Goal: Find specific page/section: Find specific page/section

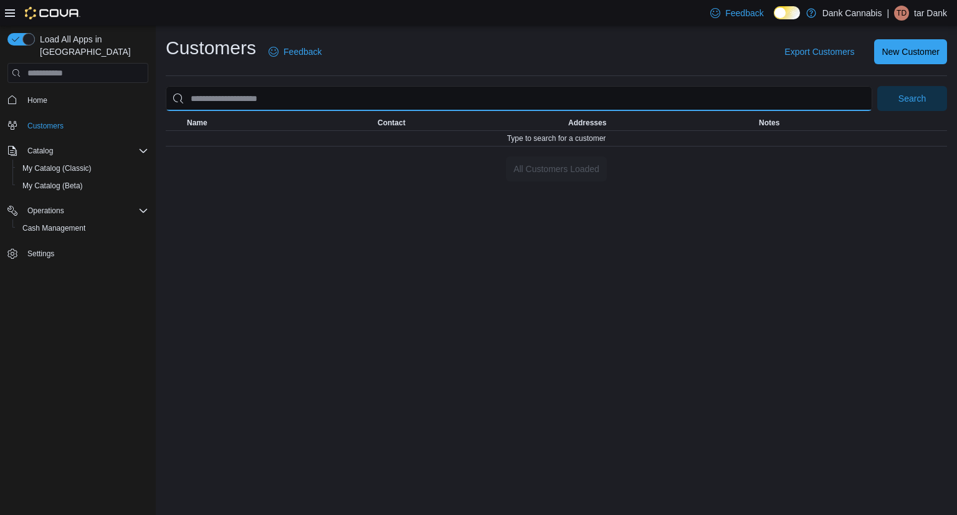
drag, startPoint x: 0, startPoint y: 0, endPoint x: 300, endPoint y: 98, distance: 315.9
click at [300, 98] on input "search" at bounding box center [519, 98] width 707 height 25
type input "*****"
click at [878, 86] on button "Search" at bounding box center [913, 98] width 70 height 25
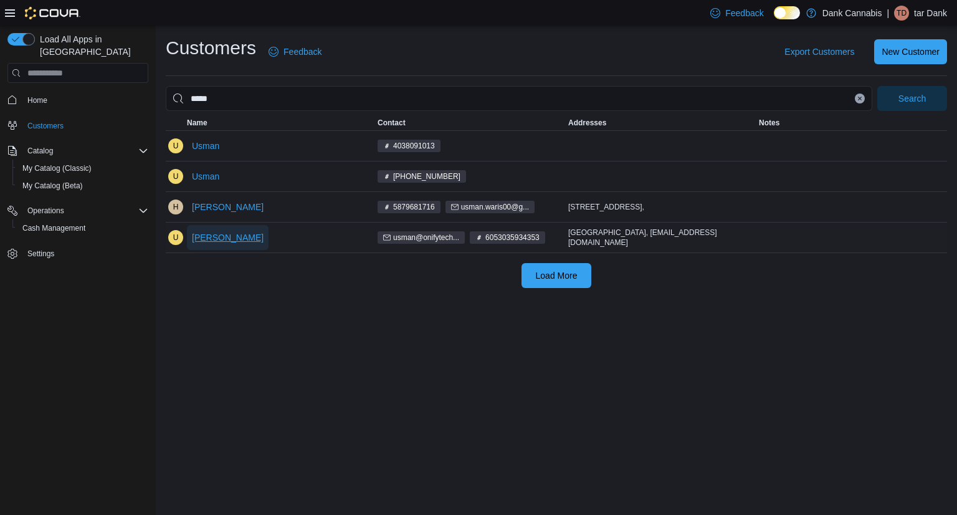
click at [231, 237] on span "[PERSON_NAME]" at bounding box center [228, 237] width 72 height 12
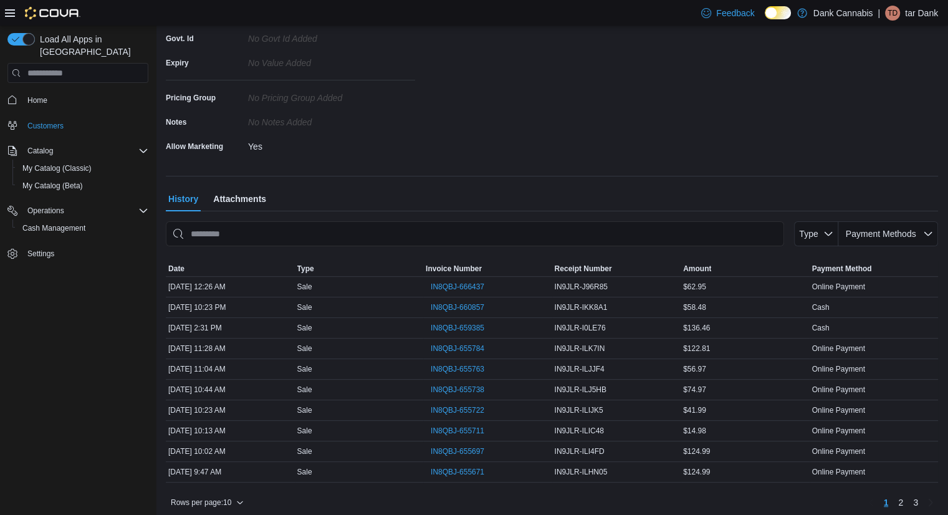
scroll to position [264, 0]
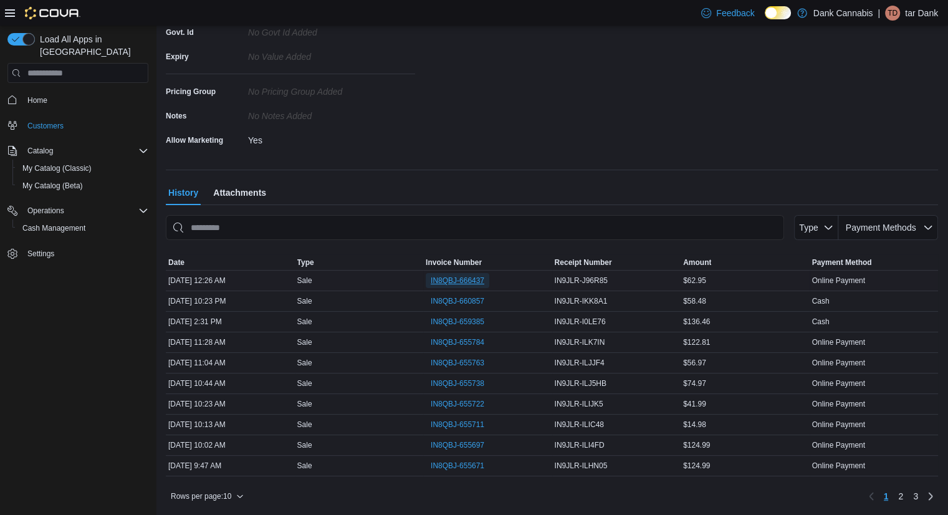
click at [469, 282] on span "IN8QBJ-666437" at bounding box center [458, 280] width 54 height 10
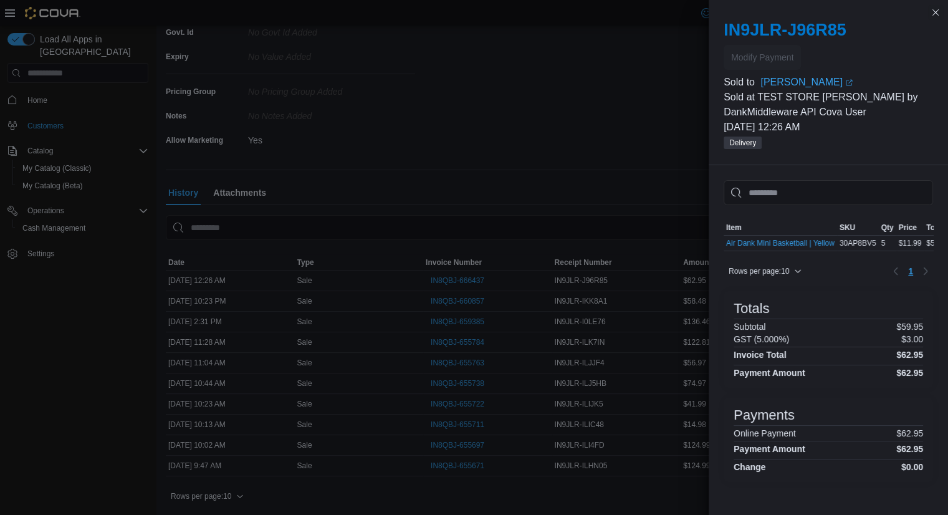
scroll to position [1, 0]
drag, startPoint x: 722, startPoint y: 247, endPoint x: 719, endPoint y: 240, distance: 8.1
click at [719, 240] on div "Sorting MemoryTable from EuiInMemoryTable; Page 1 of 1. Item SKU Qty Price Tota…" at bounding box center [828, 336] width 239 height 342
drag, startPoint x: 719, startPoint y: 240, endPoint x: 835, endPoint y: 242, distance: 116.6
click at [835, 242] on div "Sorting MemoryTable from EuiInMemoryTable; Page 1 of 1. Item SKU Qty Price Tota…" at bounding box center [828, 336] width 239 height 342
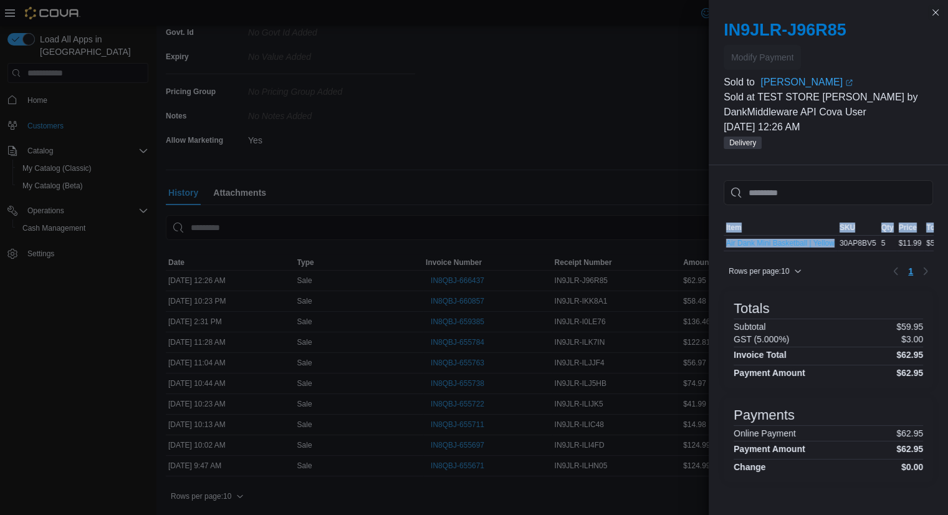
copy div "Sorting MemoryTable from EuiInMemoryTable; Page 1 of 1. Item SKU Qty Price Tota…"
click at [930, 16] on button "Close this dialog" at bounding box center [935, 11] width 15 height 15
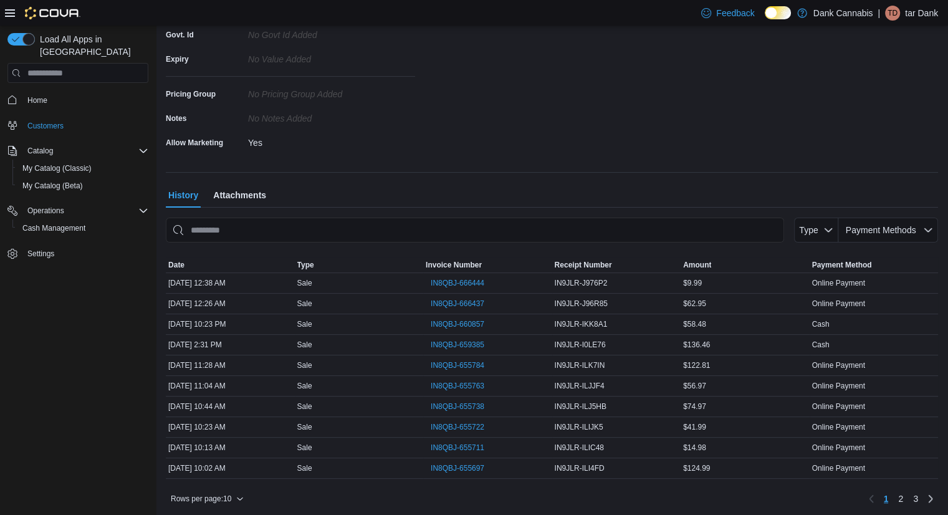
scroll to position [264, 0]
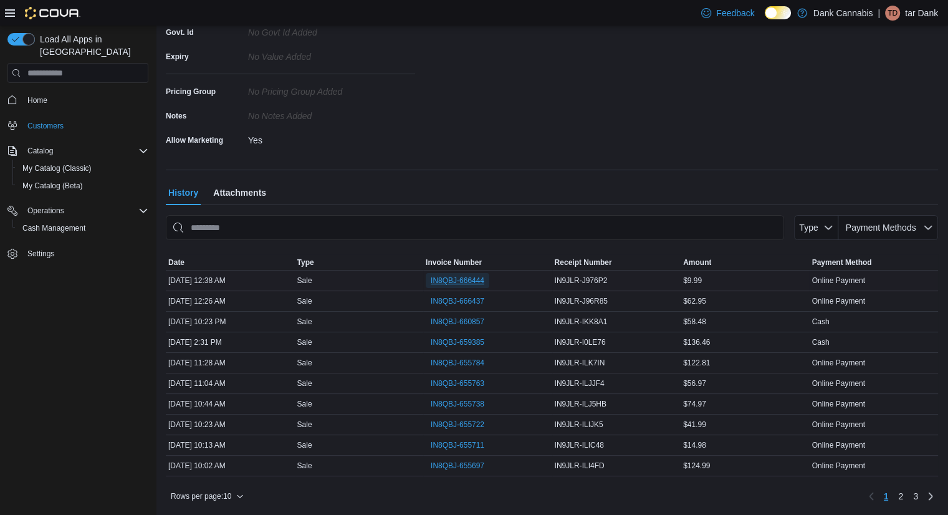
click at [481, 280] on span "IN8QBJ-666444" at bounding box center [458, 280] width 54 height 10
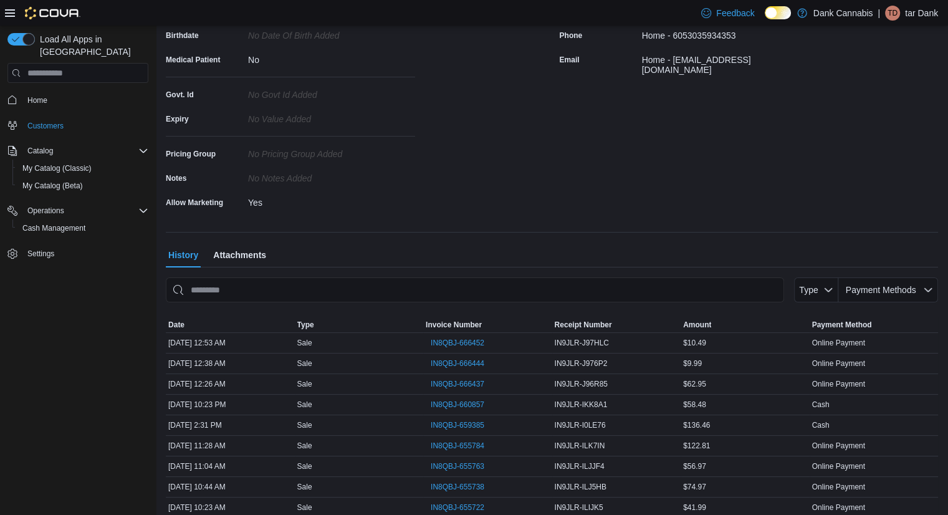
scroll to position [202, 0]
click at [451, 339] on span "IN8QBJ-666452" at bounding box center [458, 342] width 54 height 10
click at [477, 344] on span "IN8QBJ-666452" at bounding box center [458, 342] width 54 height 10
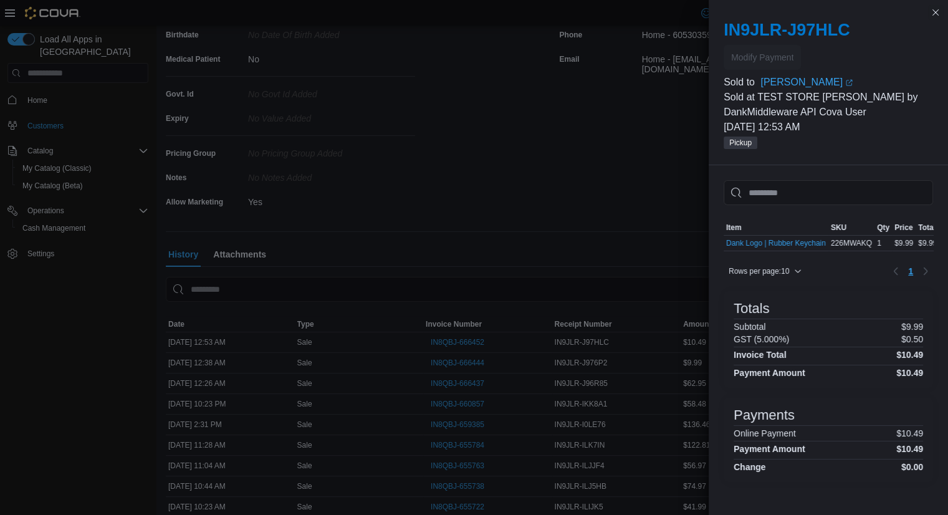
scroll to position [1, 0]
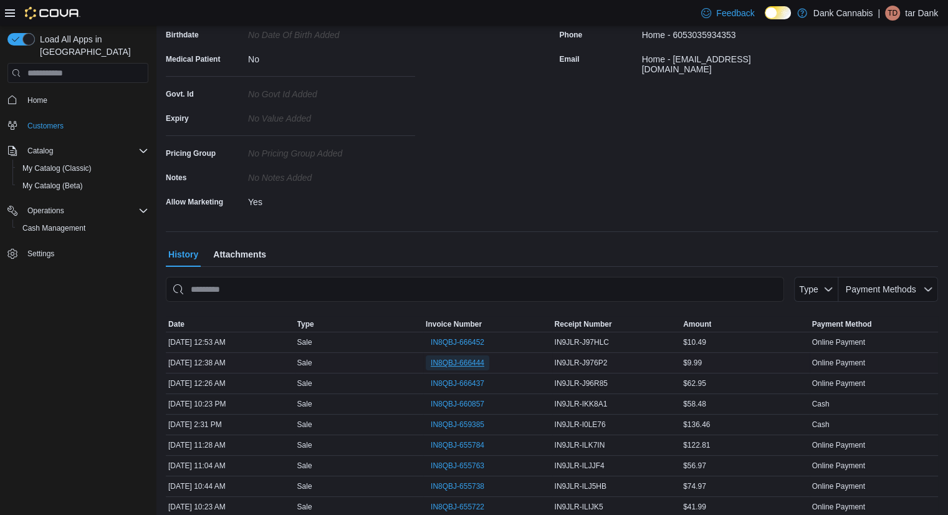
click at [445, 363] on span "IN8QBJ-666444" at bounding box center [458, 363] width 54 height 10
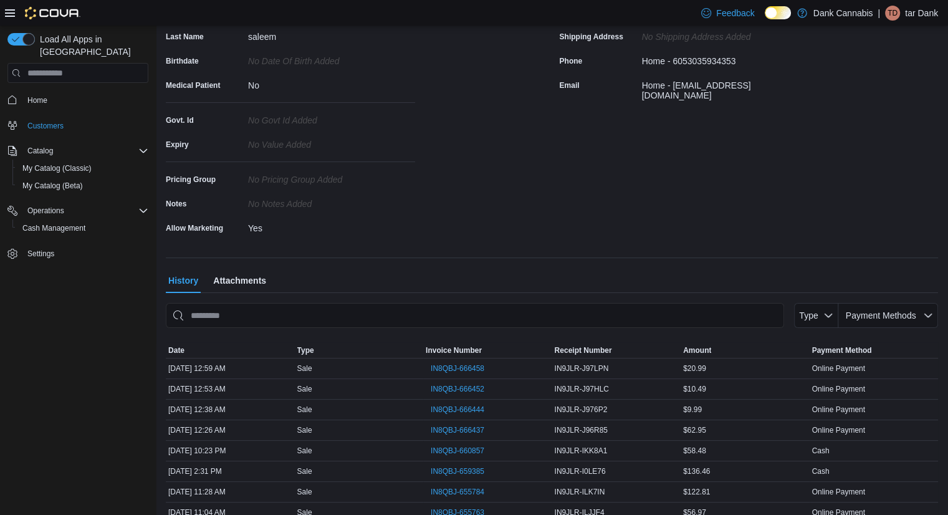
scroll to position [177, 0]
click at [471, 371] on span "IN8QBJ-666458" at bounding box center [458, 367] width 54 height 10
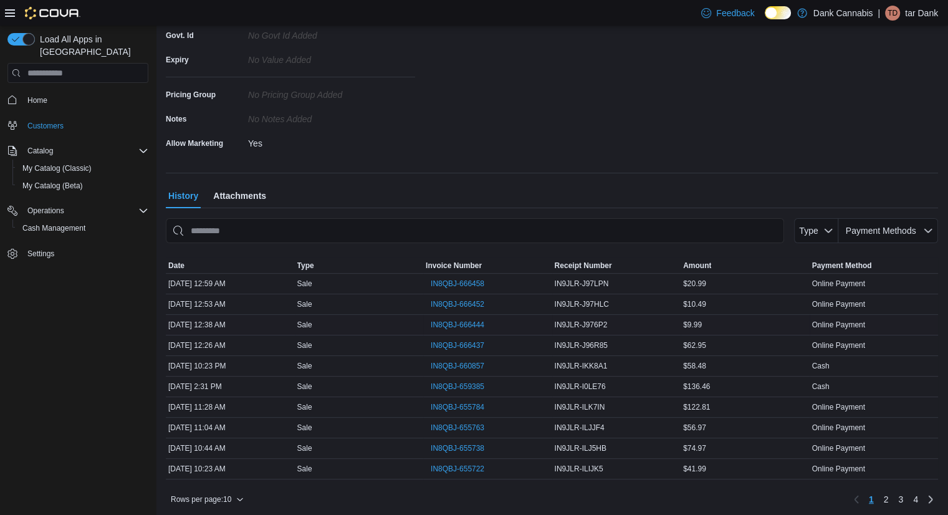
scroll to position [261, 0]
click at [471, 307] on span "IN8QBJ-666452" at bounding box center [458, 304] width 54 height 10
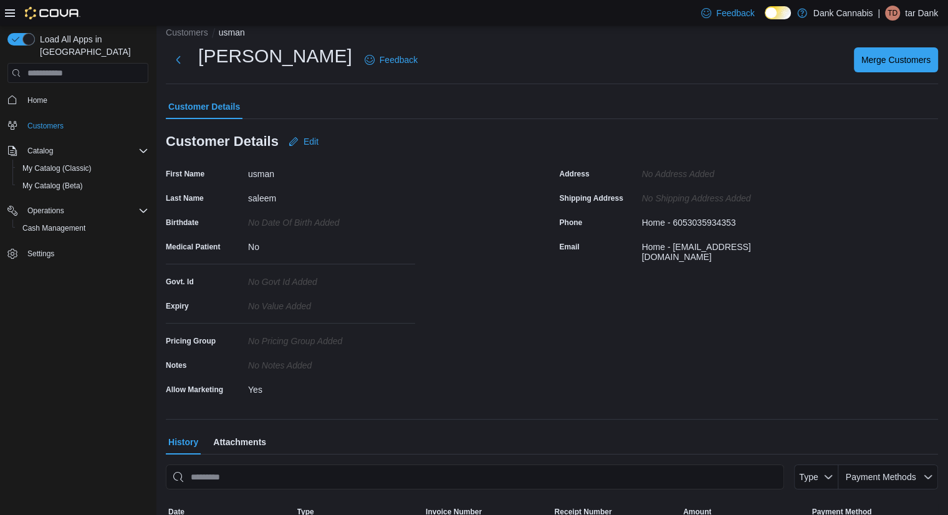
scroll to position [184, 0]
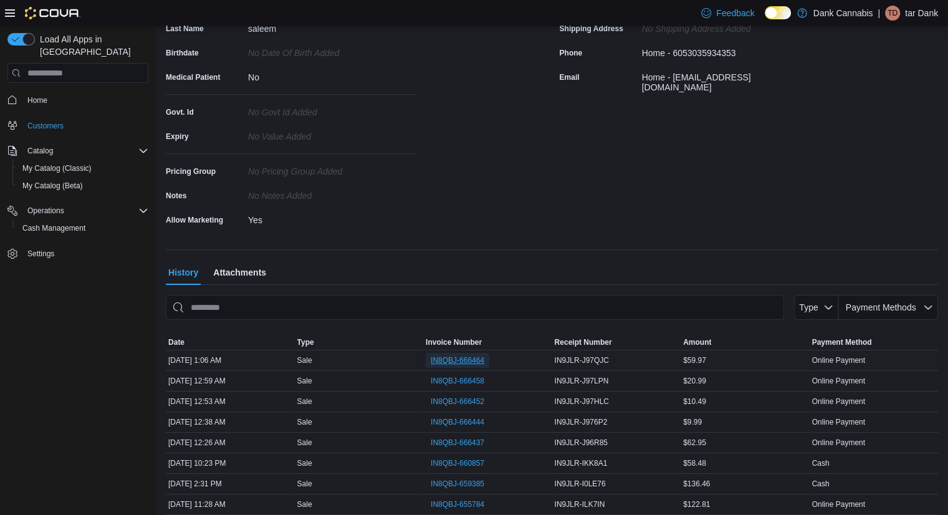
click at [459, 360] on span "IN8QBJ-666464" at bounding box center [458, 360] width 54 height 10
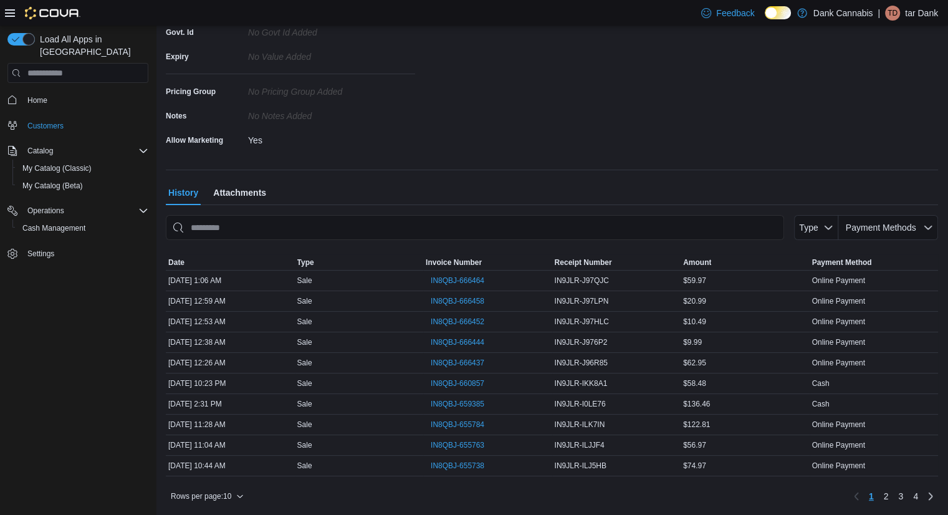
scroll to position [259, 0]
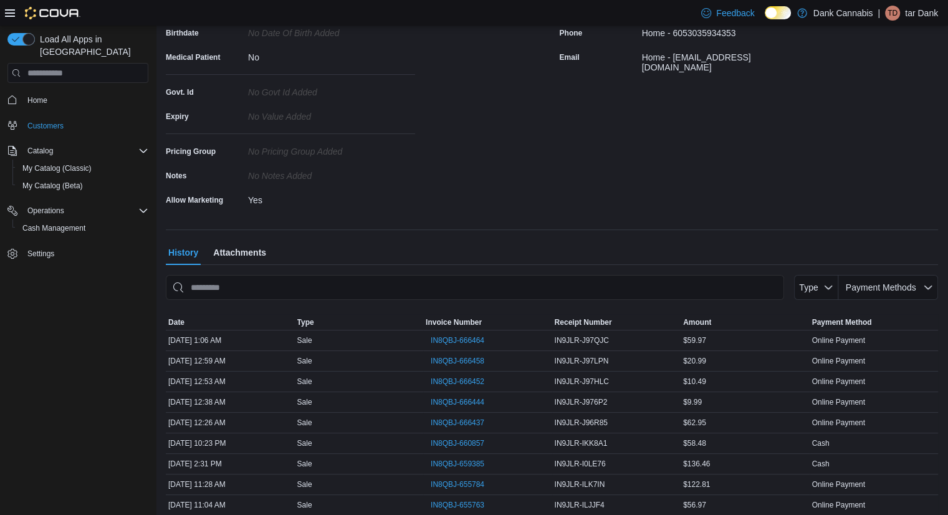
scroll to position [204, 0]
click at [474, 343] on span "IN8QBJ-666464" at bounding box center [458, 340] width 54 height 10
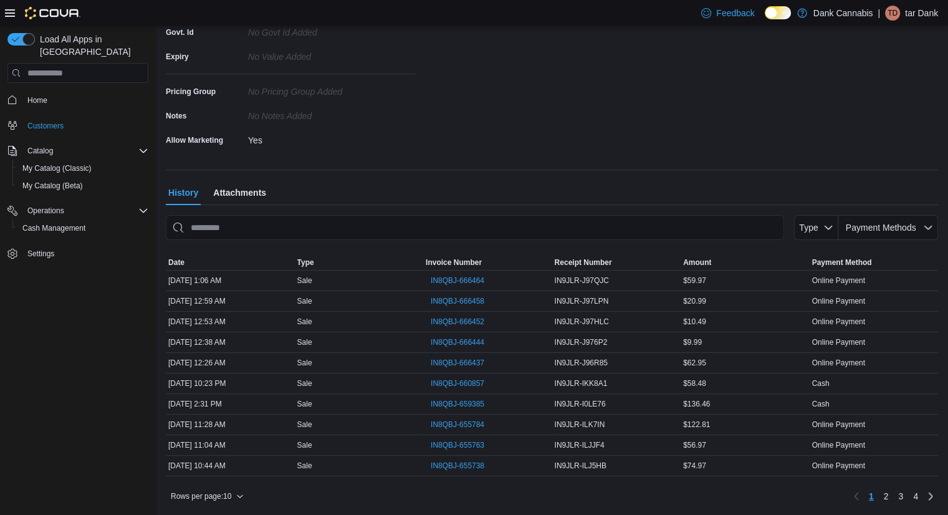
scroll to position [264, 0]
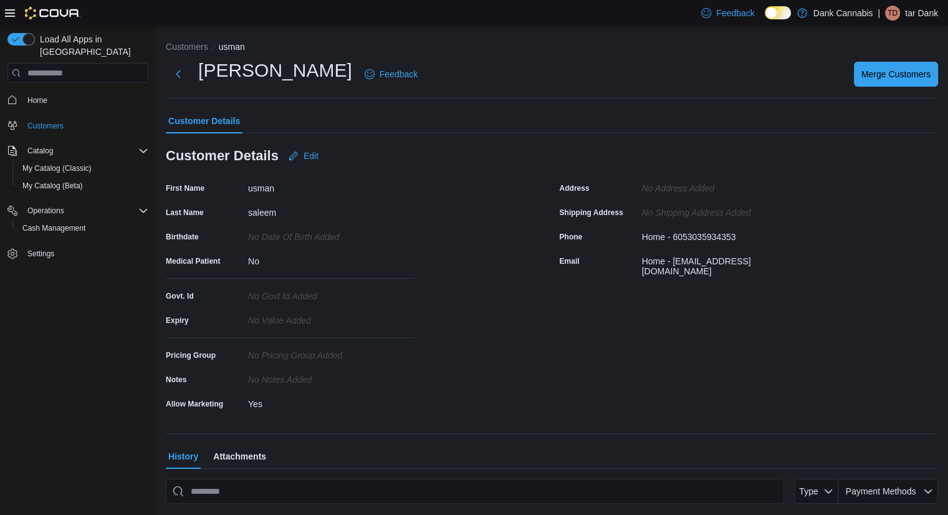
scroll to position [264, 0]
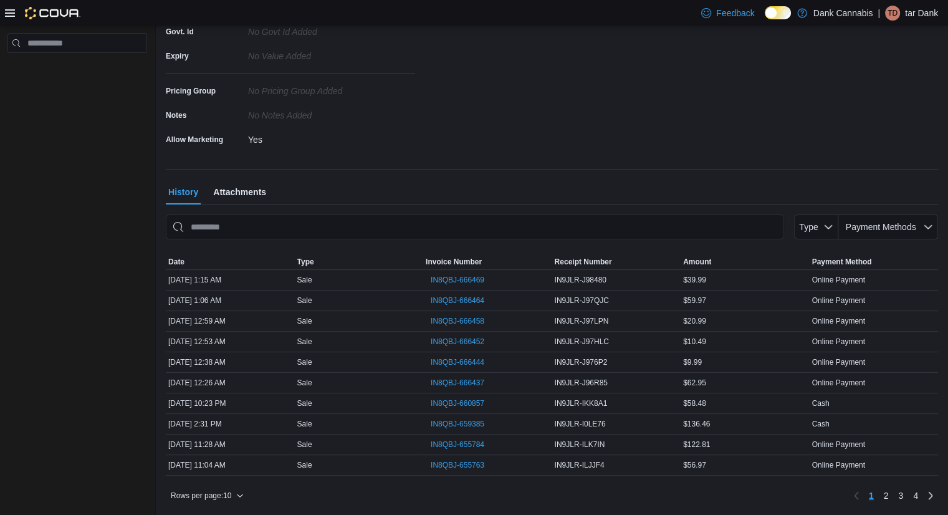
scroll to position [257, 0]
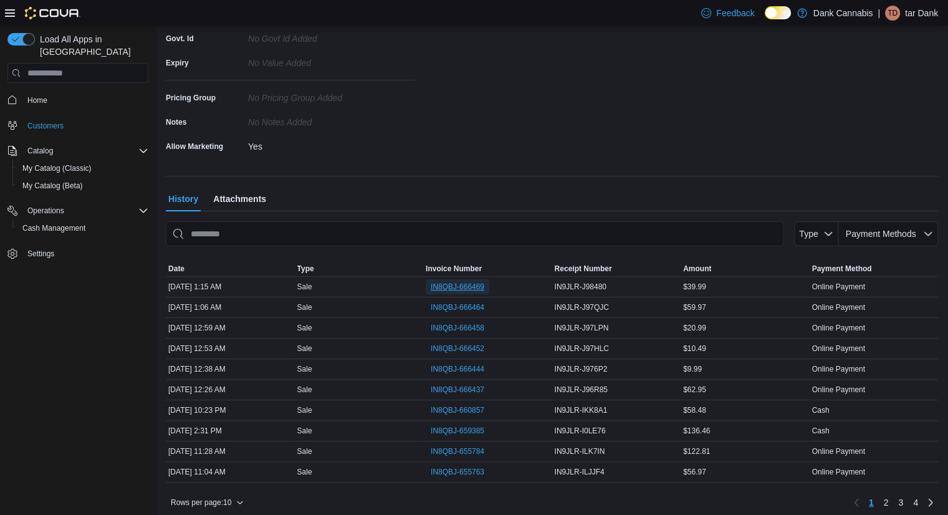
click at [459, 282] on span "IN8QBJ-666469" at bounding box center [458, 287] width 54 height 10
